Goal: Communication & Community: Answer question/provide support

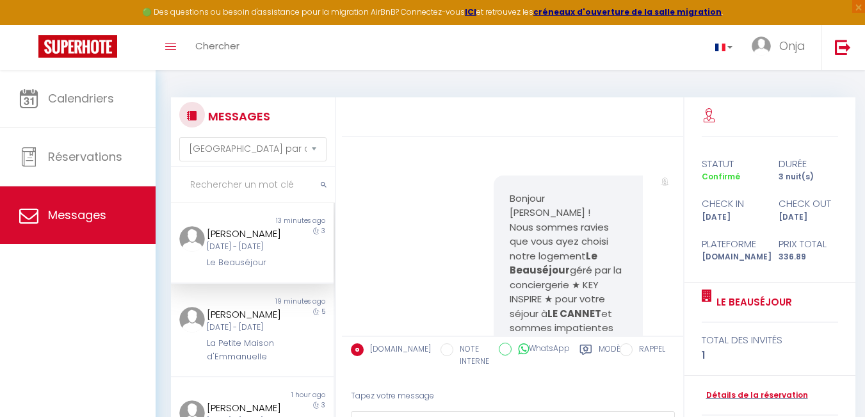
select select "message"
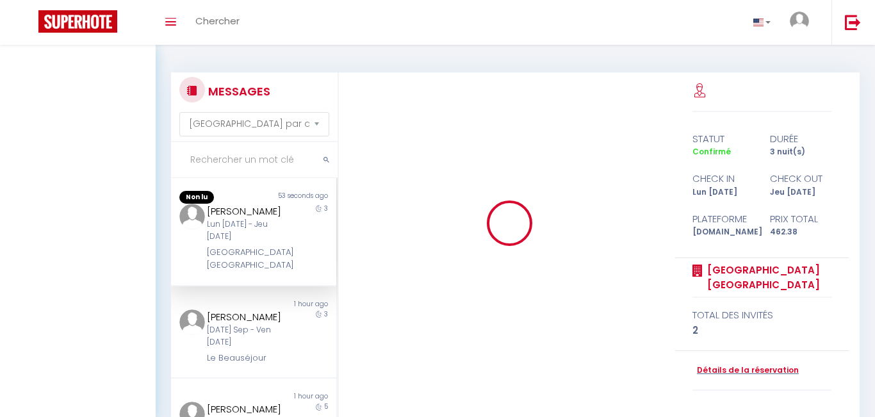
select select "message"
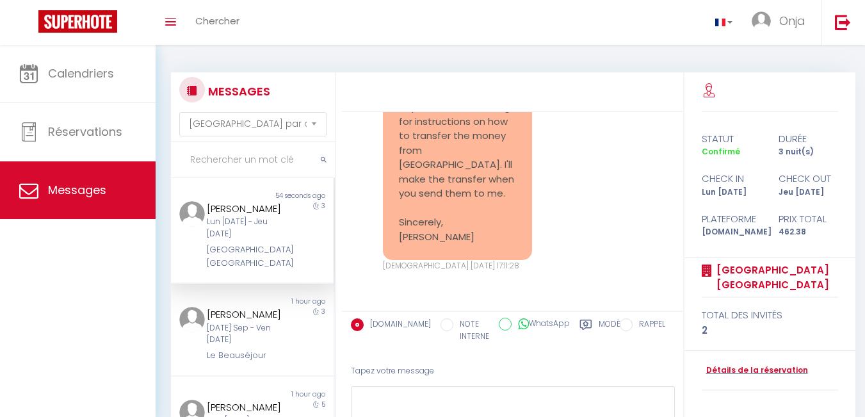
click at [446, 172] on pre "Good afternoon, Thank you for your messages and I'll answer your questions. I c…" at bounding box center [457, 71] width 117 height 346
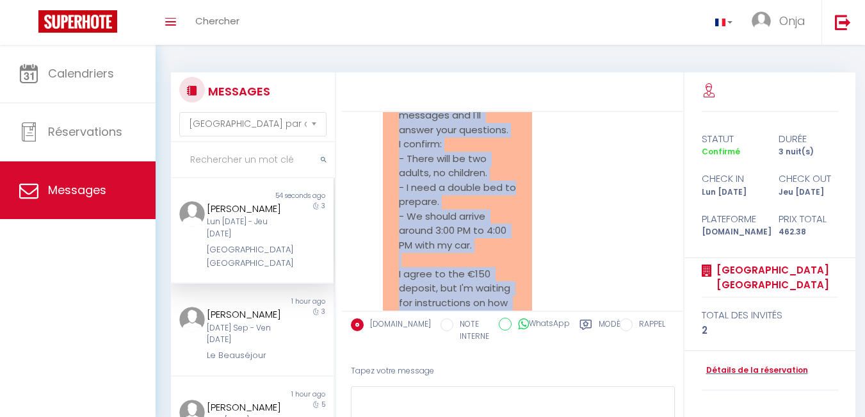
scroll to position [1759, 0]
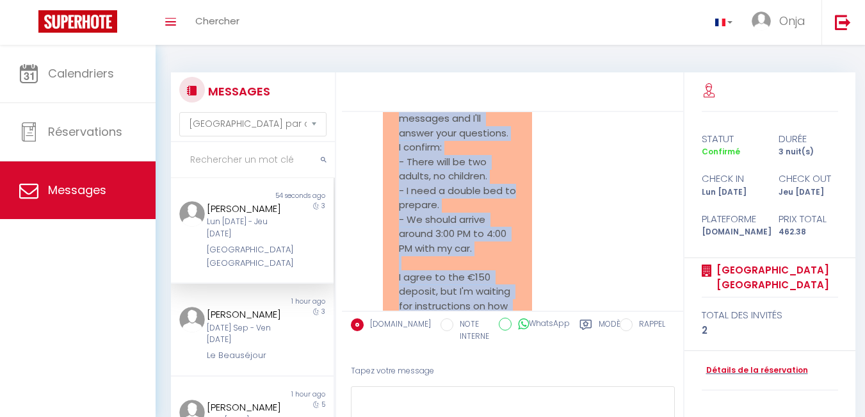
drag, startPoint x: 475, startPoint y: 238, endPoint x: 412, endPoint y: 168, distance: 93.4
click at [411, 168] on div "Good afternoon, Thank you for your messages and I'll answer your questions. I c…" at bounding box center [457, 256] width 149 height 378
copy pre "od afternoon, Thank you for your messages and I'll answer your questions. I con…"
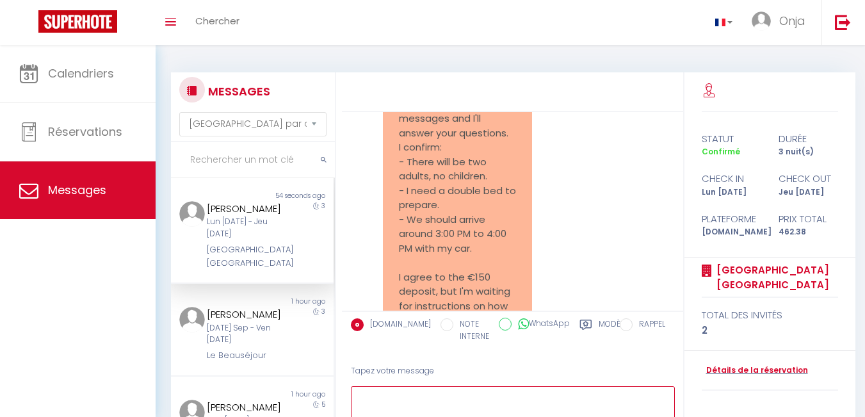
click at [433, 393] on textarea at bounding box center [513, 408] width 324 height 44
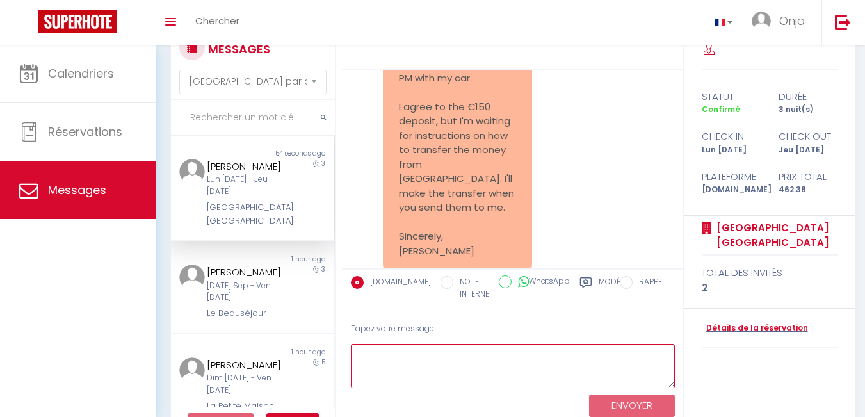
scroll to position [80, 0]
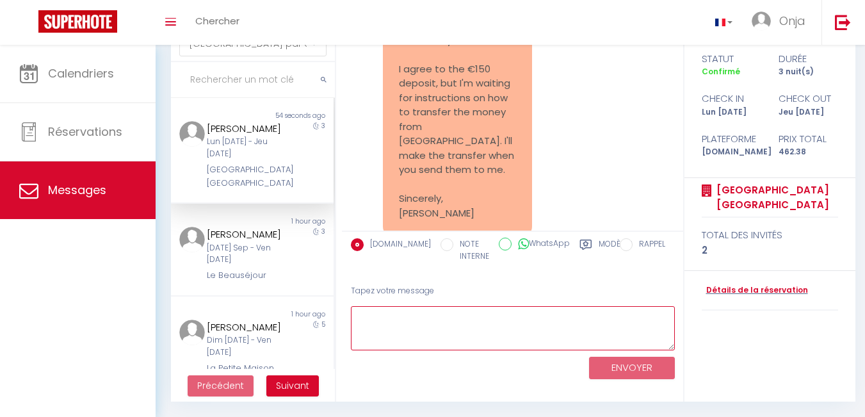
paste textarea "Good afternoon Mr. Fasano, Thank you very much for your confirmation. Everythin…"
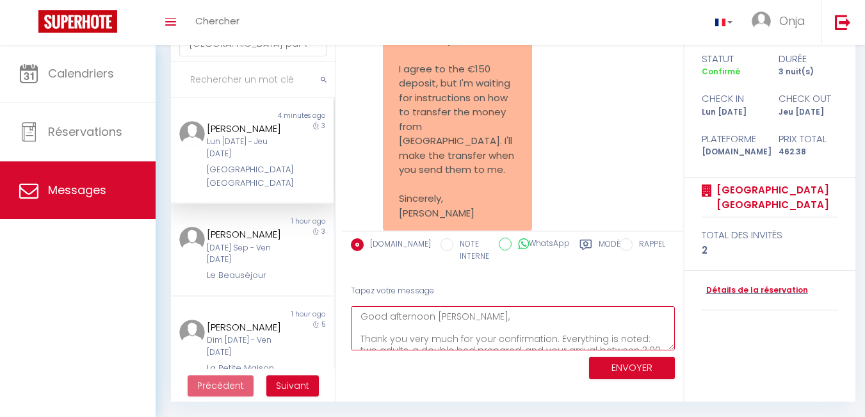
scroll to position [112, 0]
type textarea "Good afternoon Mr. Fasano, Thank you very much for your confirmation. Everythin…"
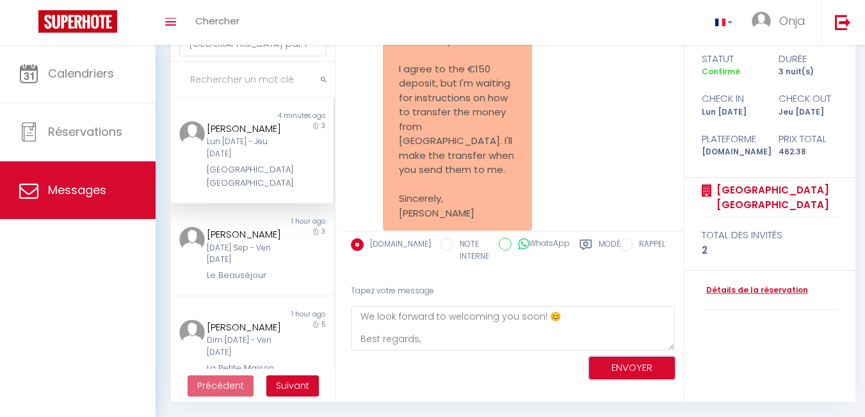
click at [626, 370] on button "ENVOYER" at bounding box center [632, 368] width 86 height 22
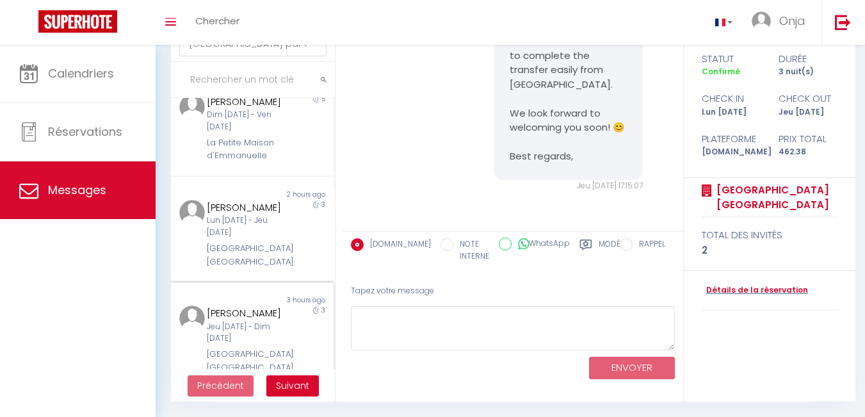
scroll to position [256, 0]
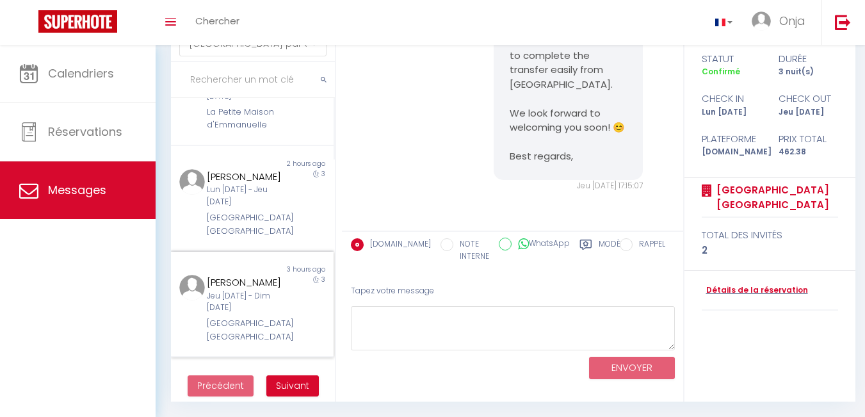
click at [249, 297] on div "[DATE] - [DATE]" at bounding box center [246, 302] width 78 height 24
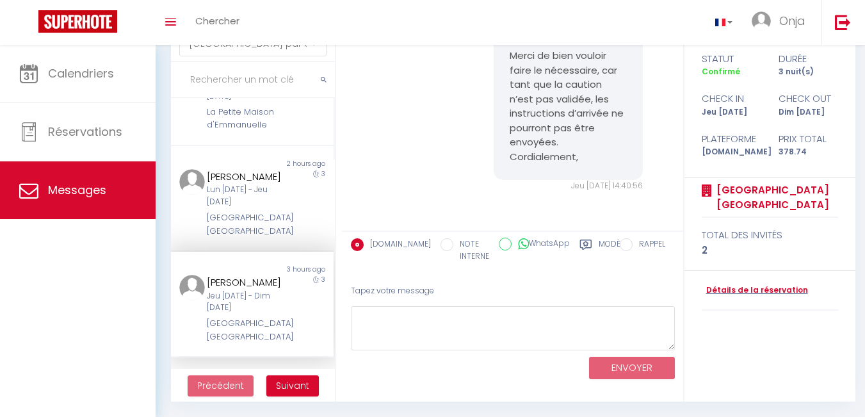
scroll to position [8728, 0]
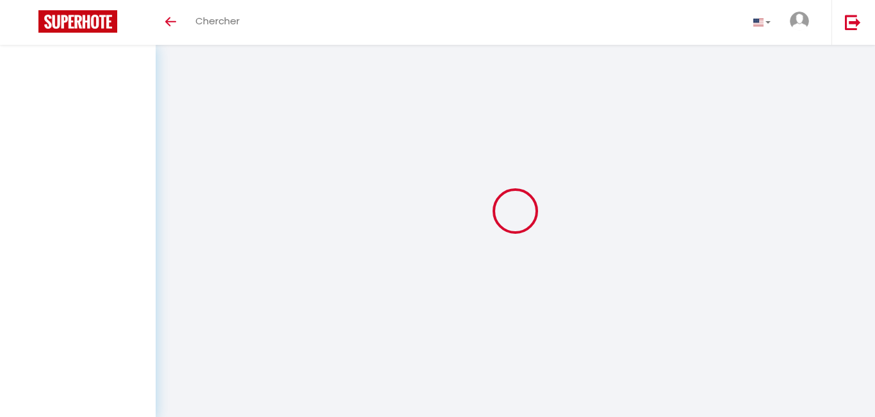
select select "message"
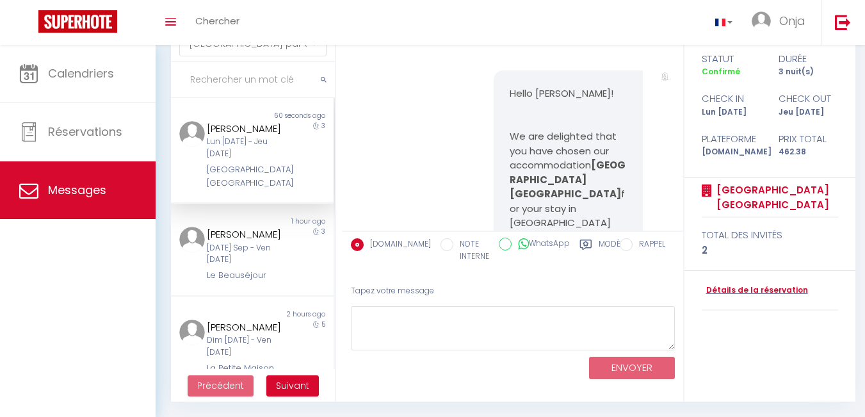
scroll to position [2624, 0]
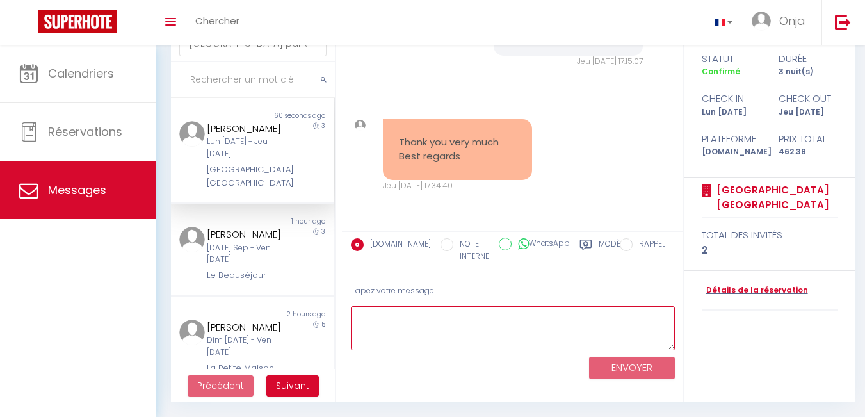
click at [458, 332] on textarea at bounding box center [513, 328] width 324 height 44
type textarea "Je vous en prie."
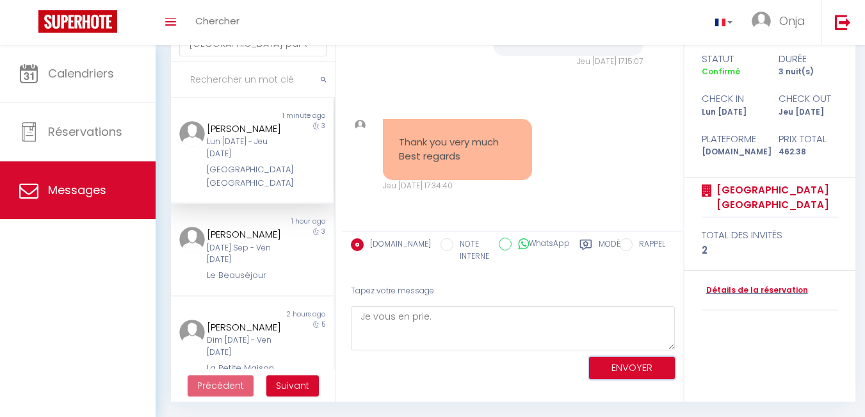
click at [657, 359] on button "ENVOYER" at bounding box center [632, 368] width 86 height 22
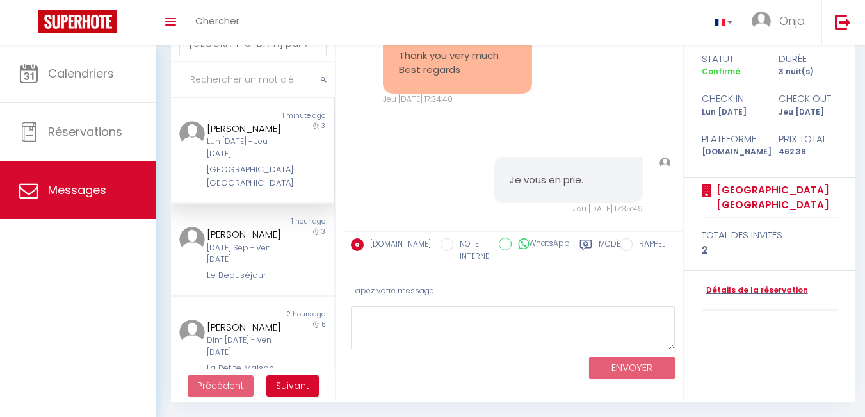
scroll to position [2733, 0]
